Goal: Information Seeking & Learning: Learn about a topic

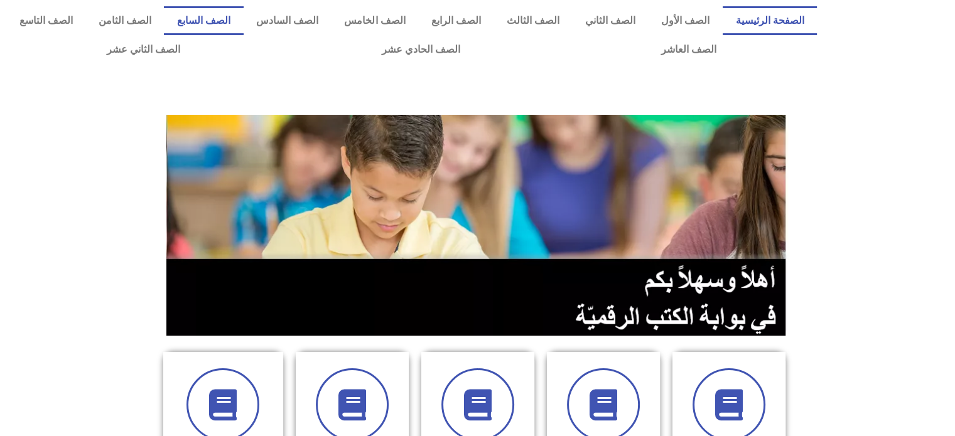
click at [243, 19] on link "الصف السابع" at bounding box center [203, 20] width 79 height 29
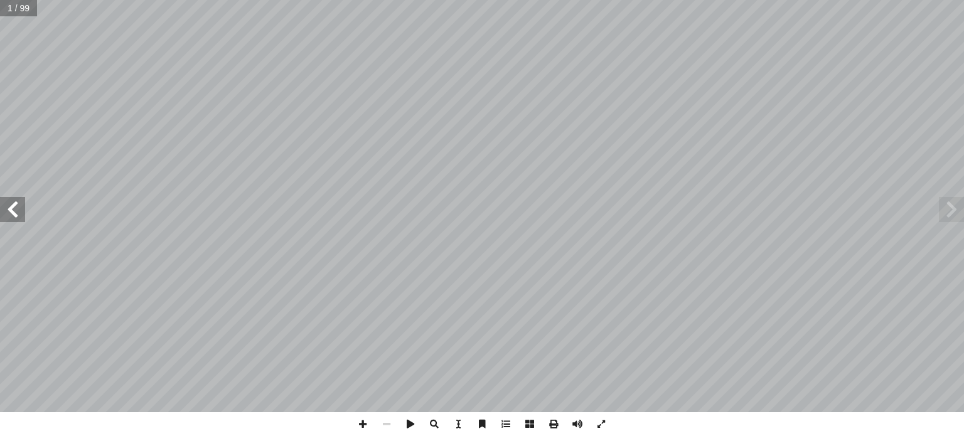
click at [17, 207] on span at bounding box center [12, 209] width 25 height 25
click at [432, 424] on span at bounding box center [435, 425] width 24 height 24
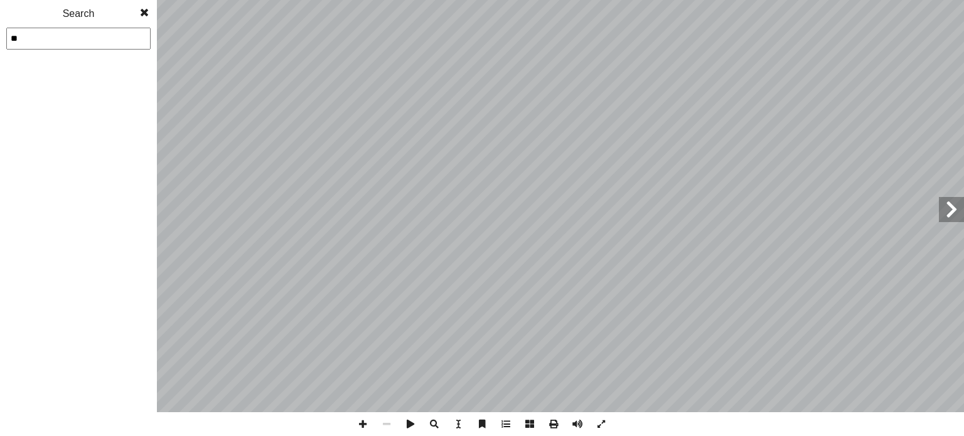
type input "**"
click at [146, 11] on span at bounding box center [144, 12] width 23 height 25
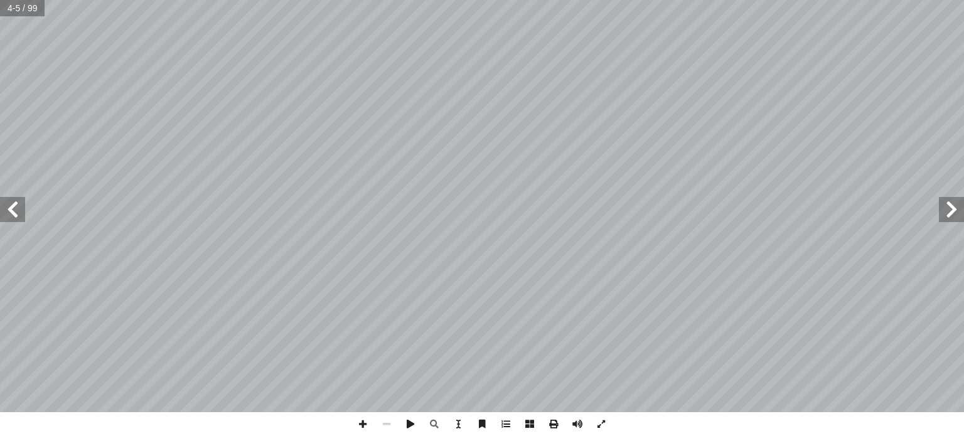
click at [16, 213] on span at bounding box center [12, 209] width 25 height 25
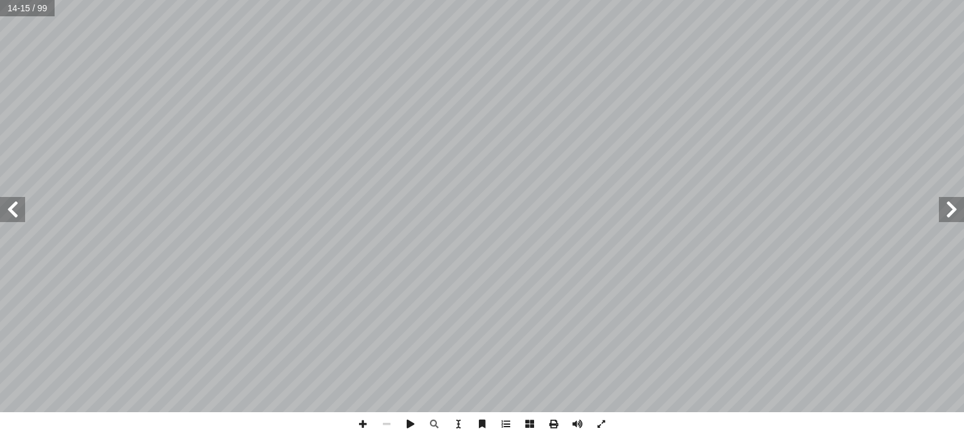
click at [16, 213] on span at bounding box center [12, 209] width 25 height 25
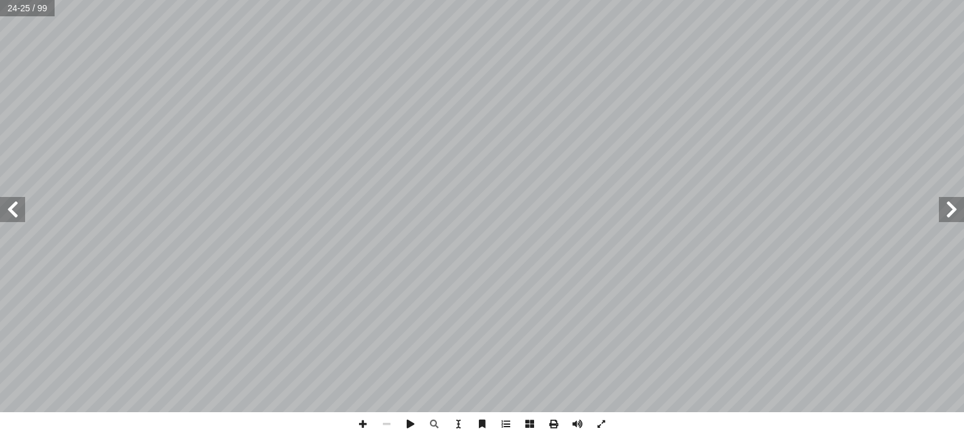
click at [16, 213] on span at bounding box center [12, 209] width 25 height 25
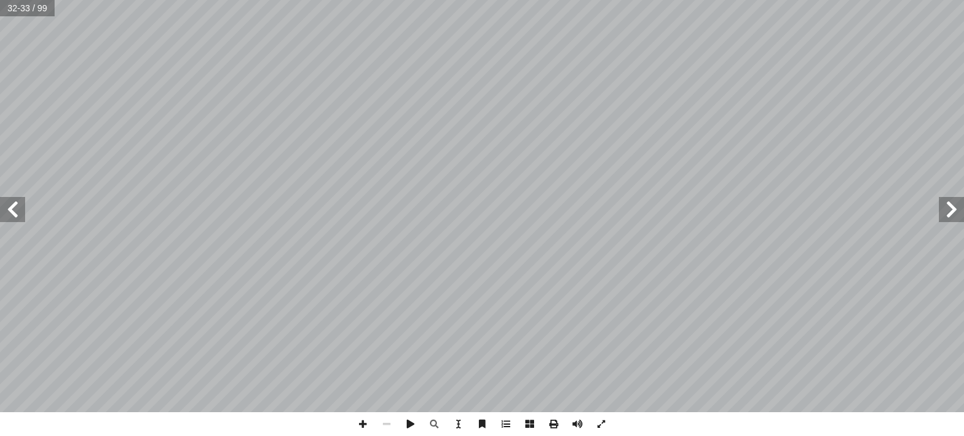
click at [16, 213] on span at bounding box center [12, 209] width 25 height 25
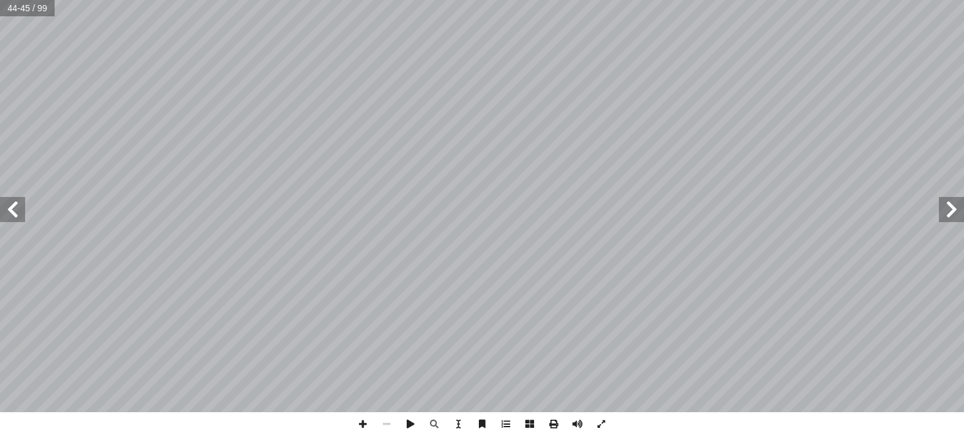
click at [16, 213] on span at bounding box center [12, 209] width 25 height 25
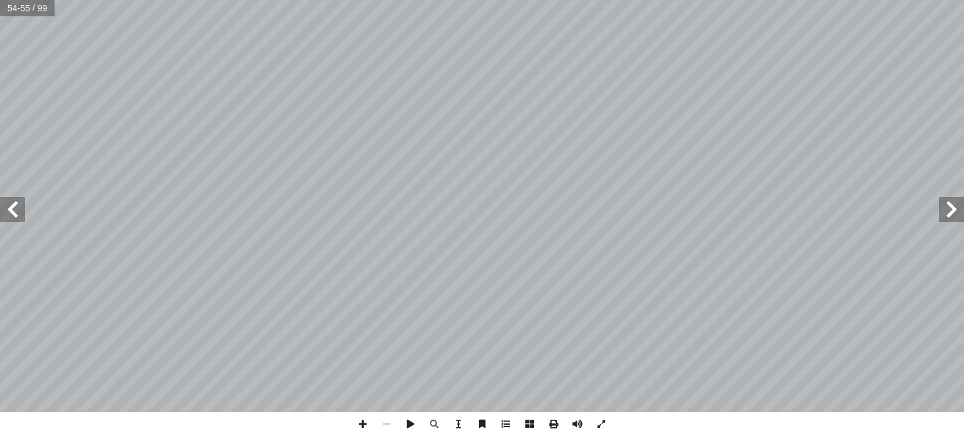
click at [16, 213] on span at bounding box center [12, 209] width 25 height 25
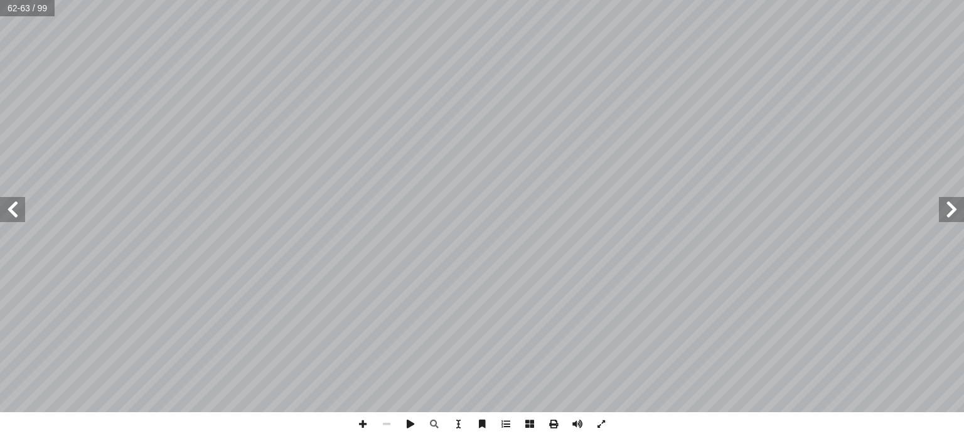
click at [16, 213] on span at bounding box center [12, 209] width 25 height 25
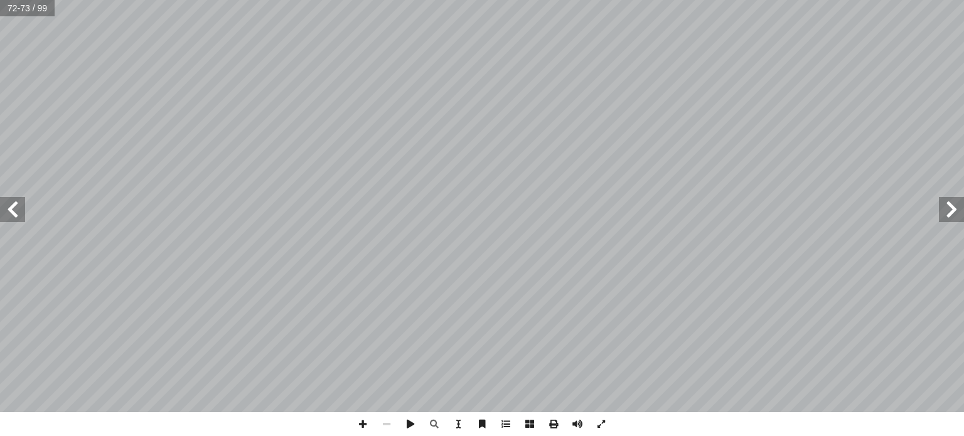
click at [16, 213] on span at bounding box center [12, 209] width 25 height 25
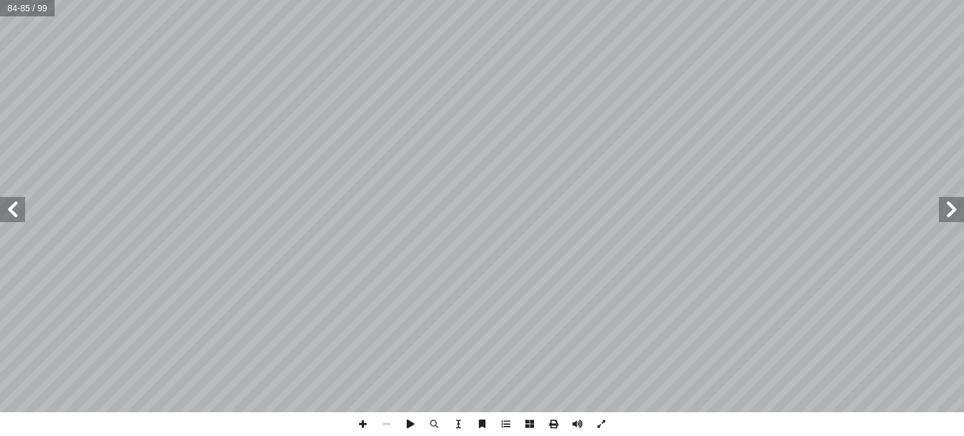
click at [16, 213] on span at bounding box center [12, 209] width 25 height 25
click at [16, 207] on span at bounding box center [12, 209] width 25 height 25
click at [954, 217] on span at bounding box center [951, 209] width 25 height 25
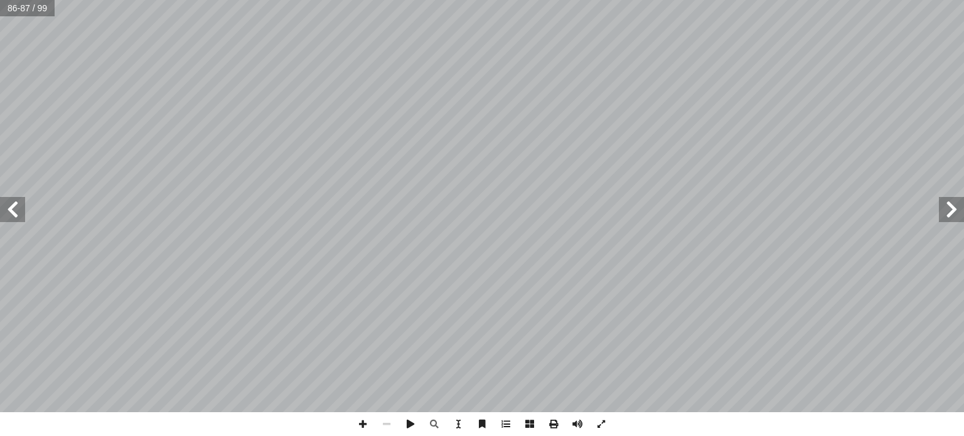
click at [13, 204] on span at bounding box center [12, 209] width 25 height 25
